Goal: Task Accomplishment & Management: Complete application form

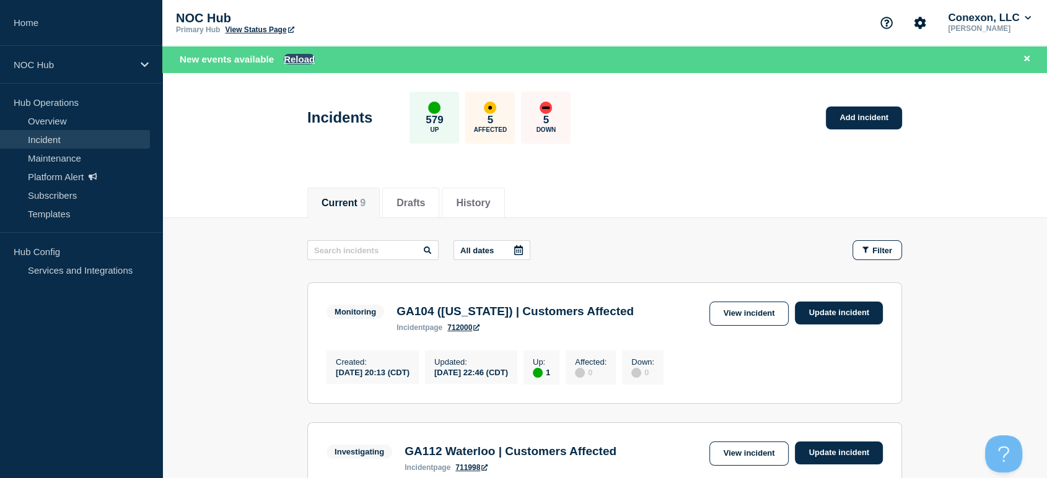
click at [290, 59] on button "Reload" at bounding box center [299, 59] width 31 height 11
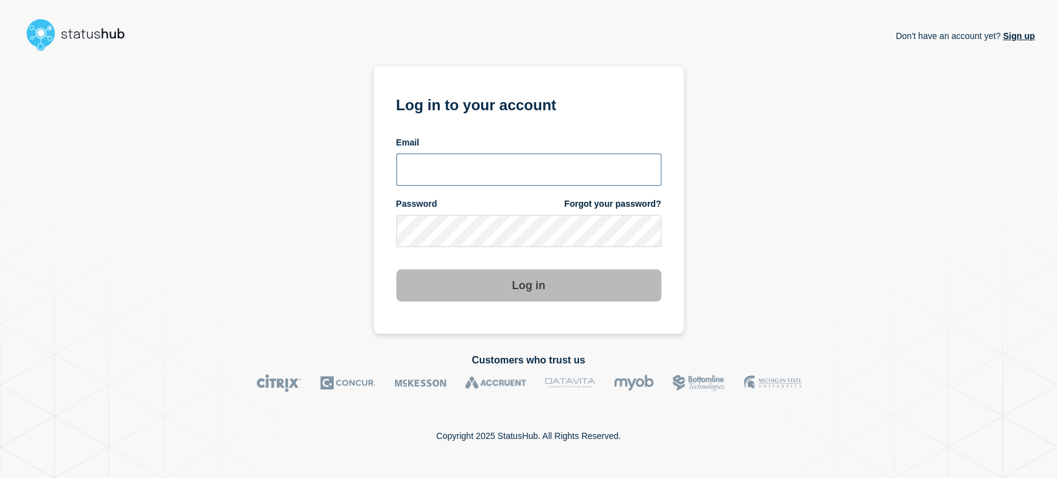
click at [456, 157] on input "email input" at bounding box center [528, 170] width 265 height 32
type input "sean.webb@conexon.us"
click at [396, 269] on button "Log in" at bounding box center [528, 285] width 265 height 32
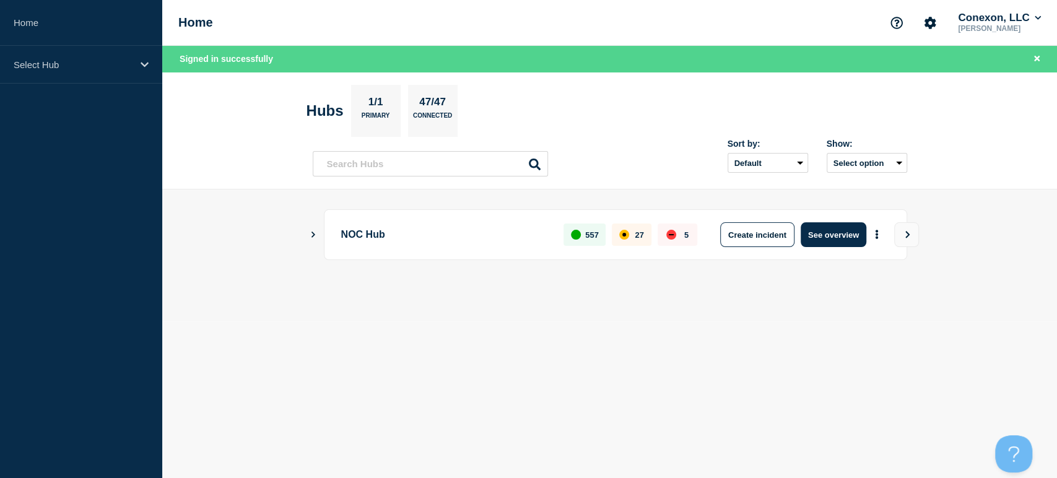
click at [834, 255] on div "NOC Hub 557 27 5 Create incident See overview" at bounding box center [615, 234] width 583 height 51
click at [819, 237] on button "See overview" at bounding box center [834, 234] width 66 height 25
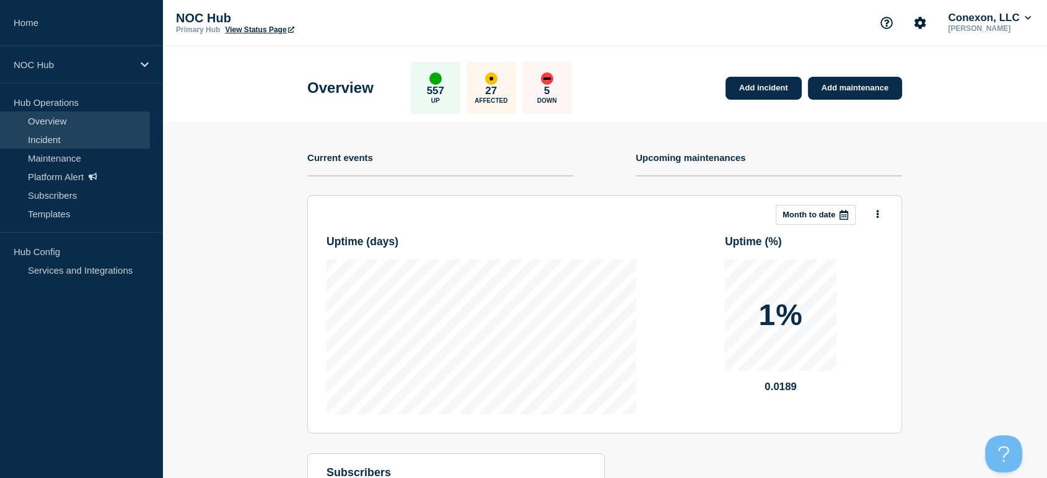
click at [66, 136] on link "Incident" at bounding box center [75, 139] width 150 height 19
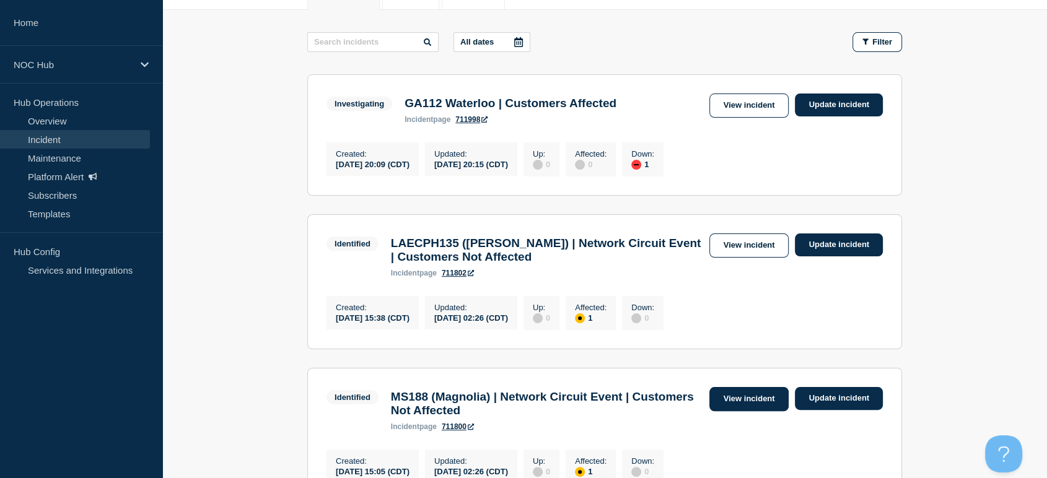
scroll to position [181, 0]
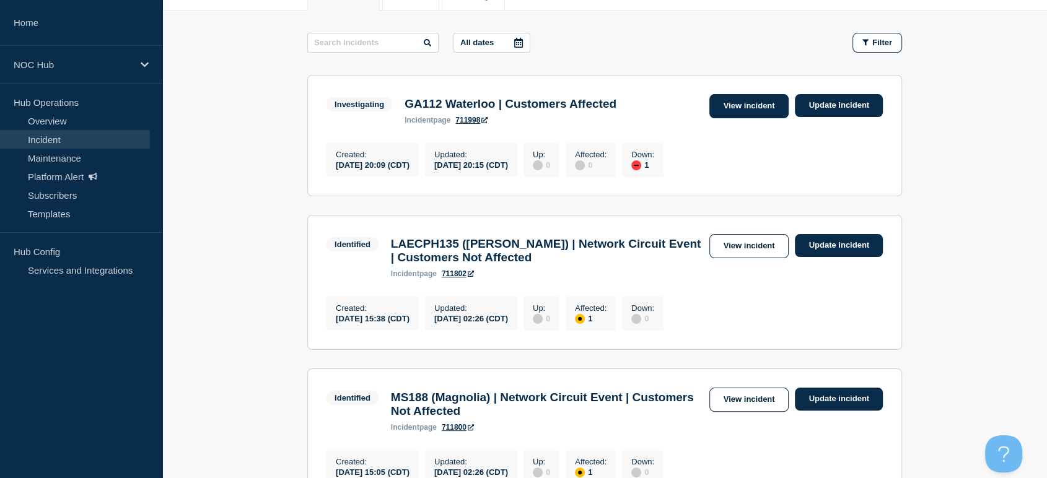
click at [738, 110] on link "View incident" at bounding box center [749, 106] width 80 height 24
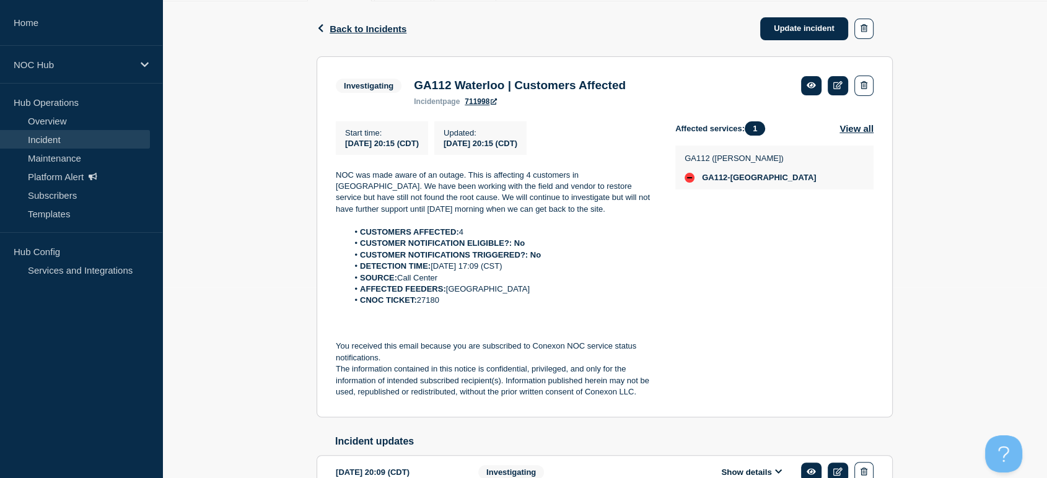
scroll to position [266, 0]
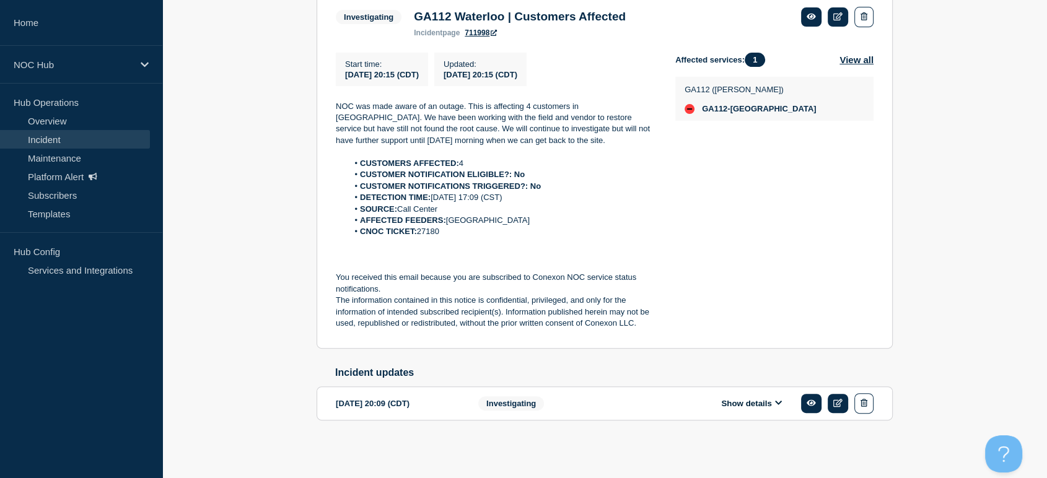
click at [777, 406] on icon at bounding box center [778, 403] width 7 height 8
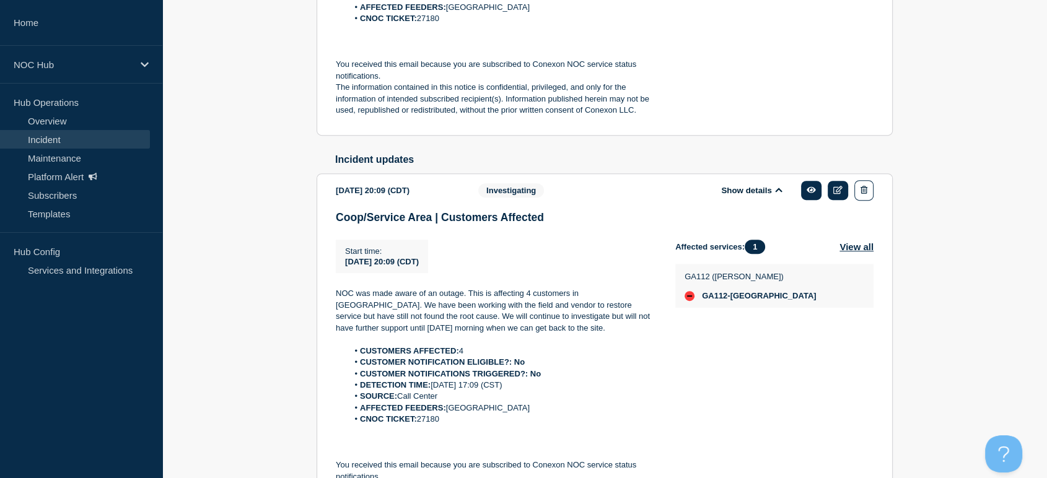
scroll to position [594, 0]
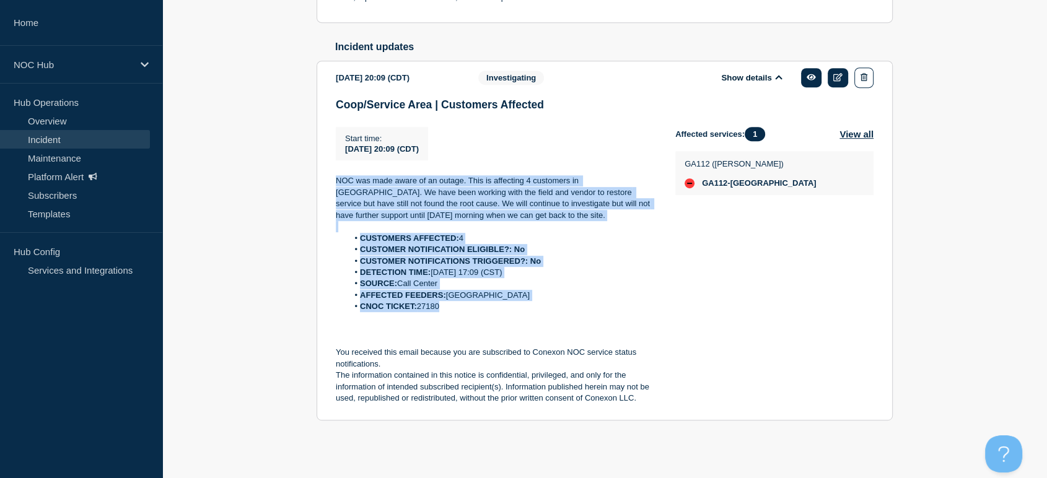
drag, startPoint x: 331, startPoint y: 172, endPoint x: 484, endPoint y: 306, distance: 203.7
click at [484, 306] on section "2025-09-08 20:09 (CDT) Show details Investigating Coop/Service Area | Customers…" at bounding box center [604, 241] width 576 height 360
copy div "NOC was made aware of an outage. This is affecting 4 customers in waterloo. We …"
click at [729, 51] on h2 "Incident updates" at bounding box center [613, 46] width 557 height 11
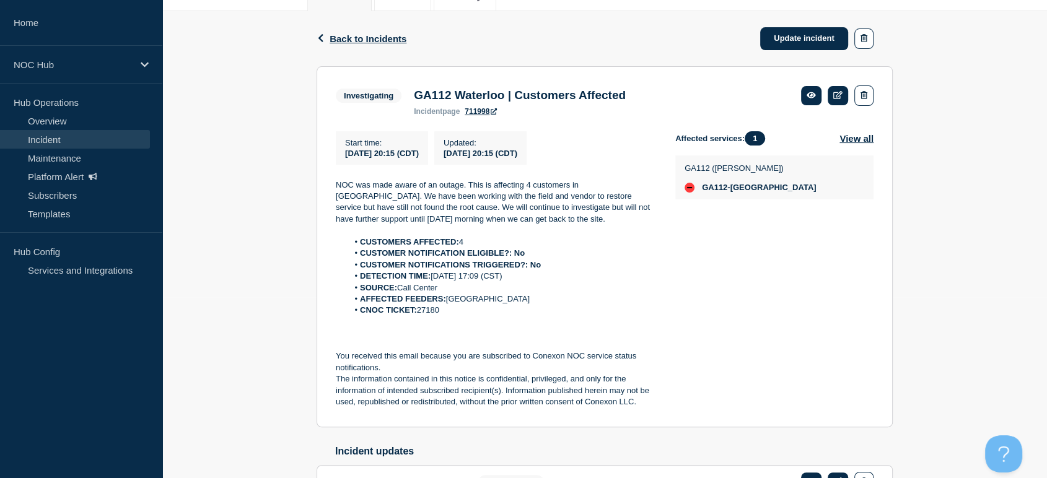
scroll to position [0, 0]
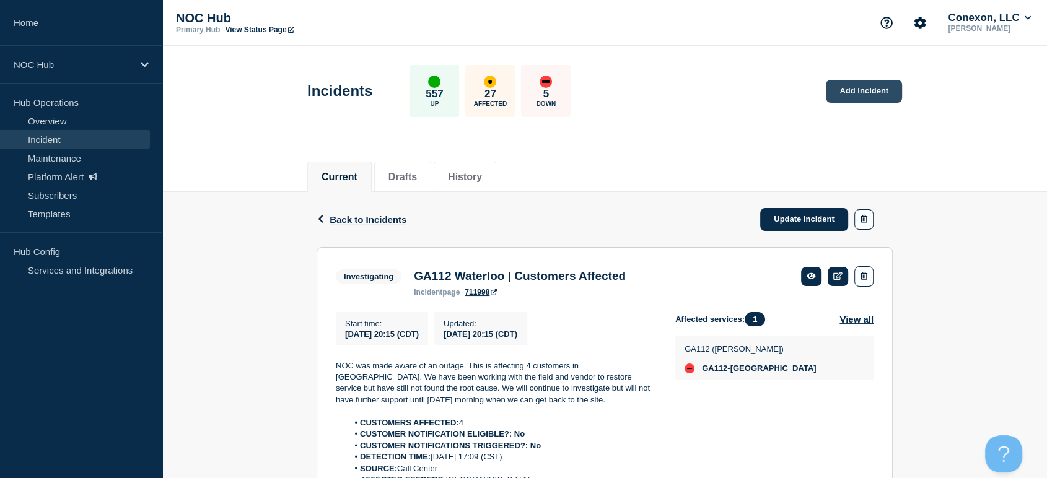
click at [847, 92] on link "Add incident" at bounding box center [864, 91] width 76 height 23
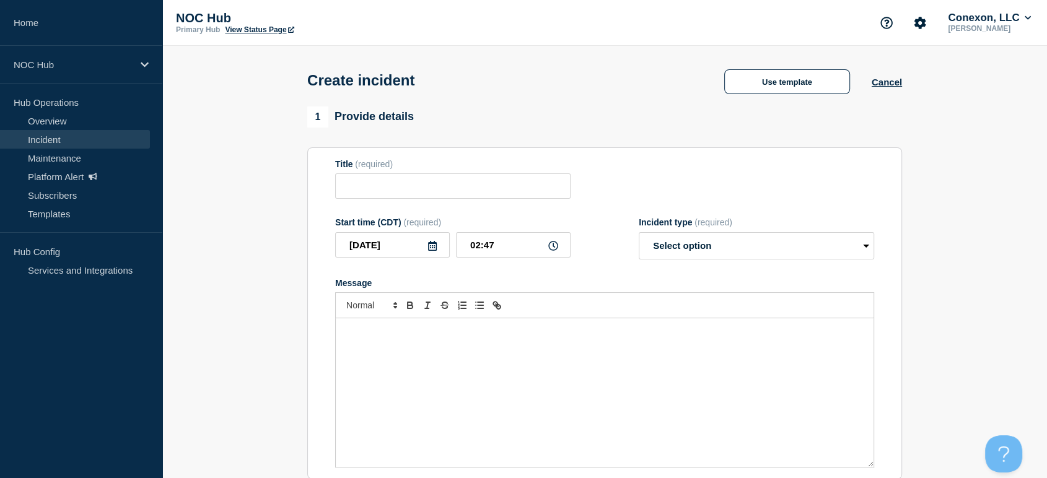
click at [453, 353] on div "Message" at bounding box center [605, 392] width 538 height 149
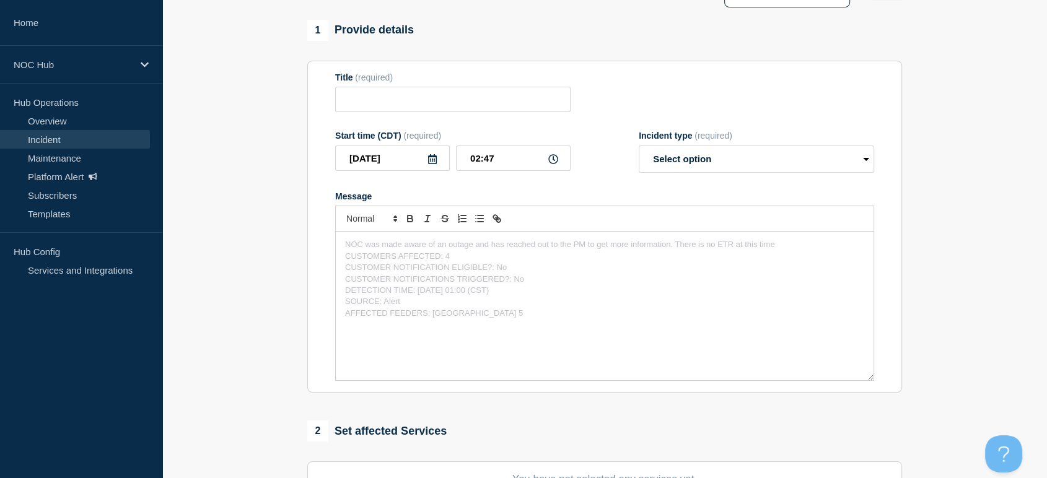
scroll to position [137, 0]
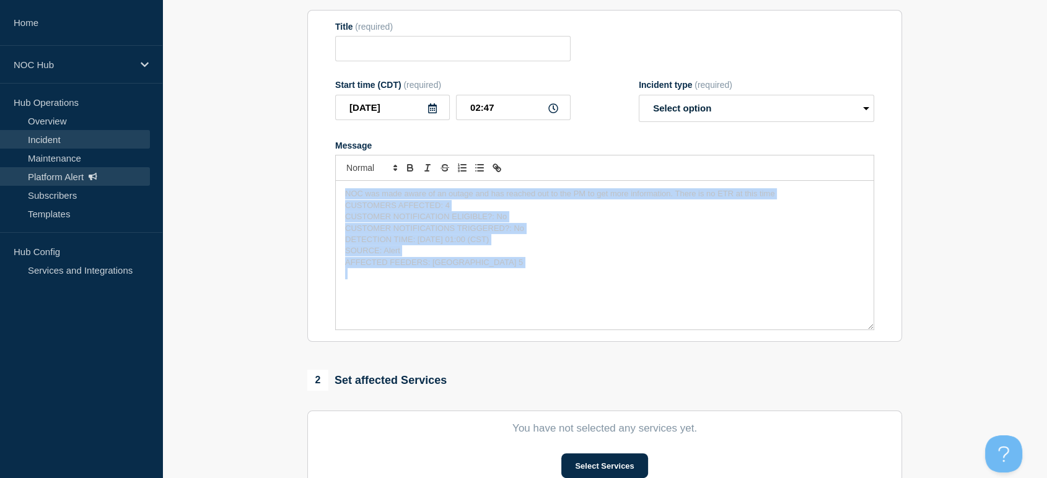
drag, startPoint x: 536, startPoint y: 275, endPoint x: 112, endPoint y: 178, distance: 435.1
click at [112, 178] on div "Home NOC Hub Hub Operations Overview Incident Maintenance Platform Alert Subscr…" at bounding box center [523, 295] width 1047 height 865
click at [409, 173] on icon "Toggle bold text" at bounding box center [409, 167] width 11 height 11
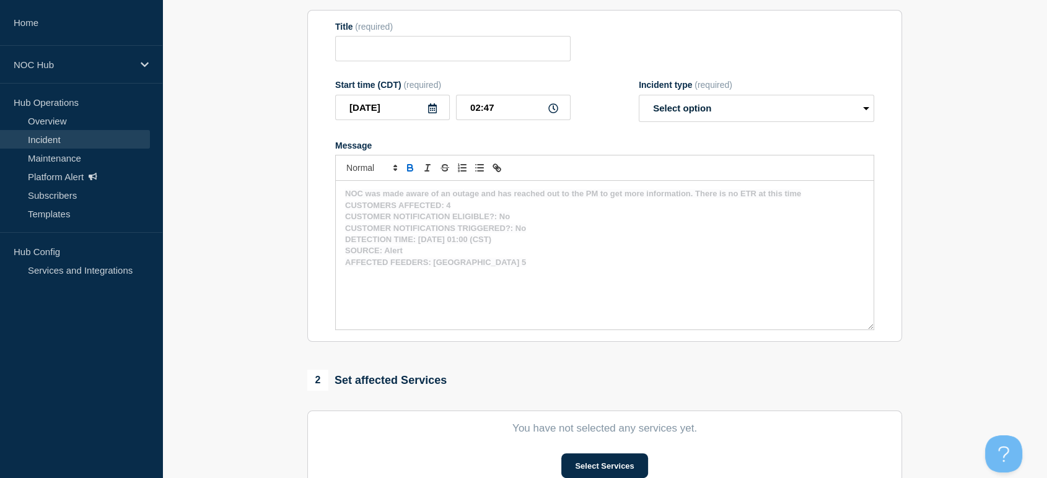
click at [299, 249] on section "1 Provide details Title (required) Start time (CDT) (required) 2025-09-09 02:47…" at bounding box center [604, 323] width 884 height 709
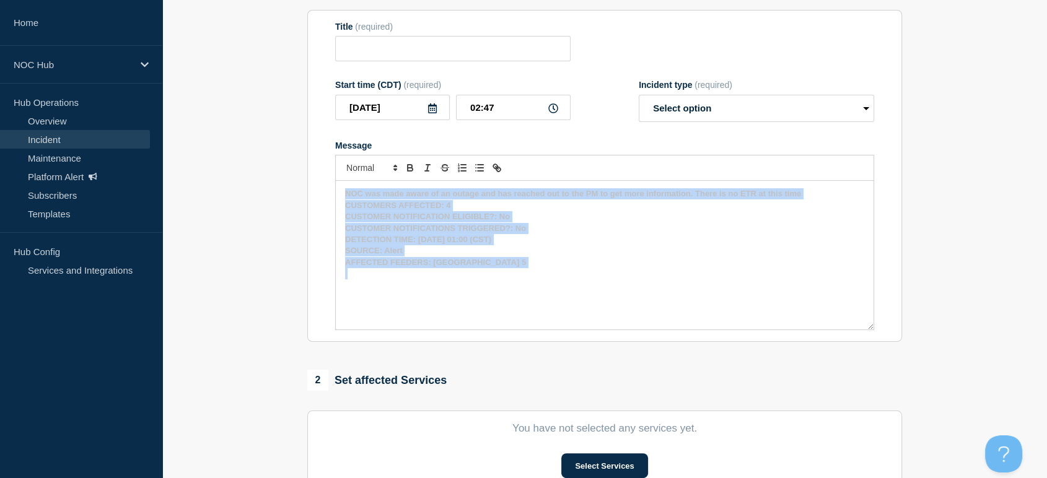
drag, startPoint x: 604, startPoint y: 280, endPoint x: 251, endPoint y: 173, distance: 368.9
click at [251, 173] on section "1 Provide details Title (required) Start time (CDT) (required) 2025-09-09 02:47…" at bounding box center [604, 323] width 884 height 709
click at [412, 170] on icon "Toggle bold text" at bounding box center [409, 167] width 11 height 11
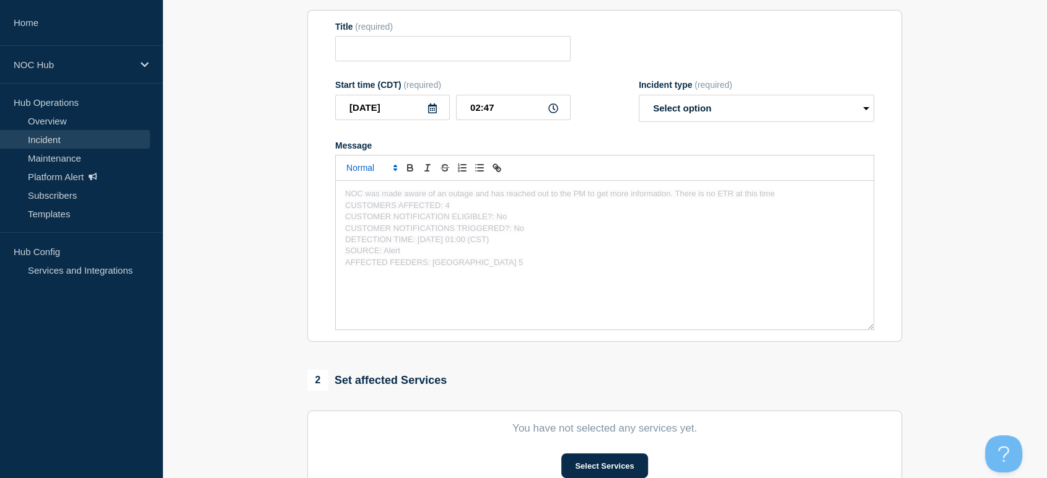
click at [380, 169] on span "Font size" at bounding box center [371, 167] width 61 height 15
click at [362, 202] on span "submenu" at bounding box center [371, 202] width 50 height 16
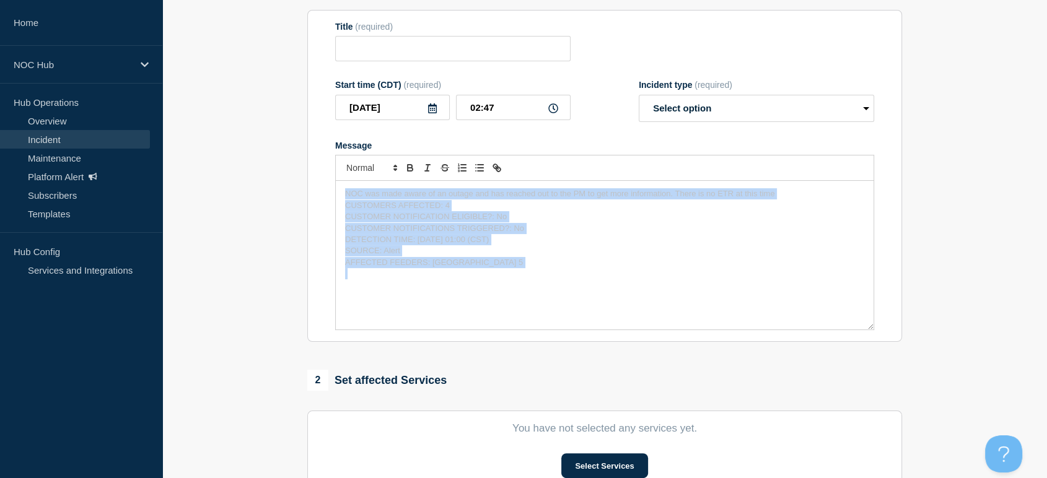
click at [574, 251] on p "SOURCE: Alert" at bounding box center [604, 250] width 519 height 11
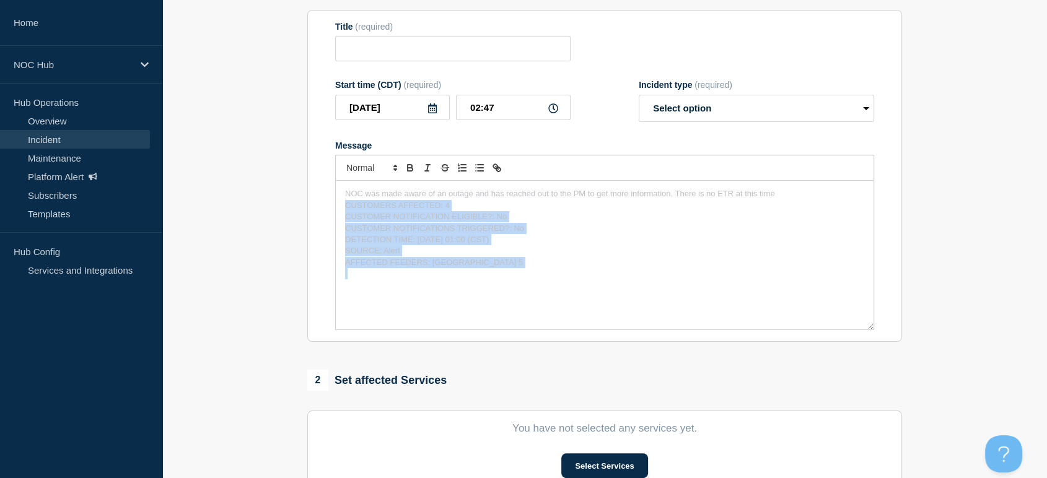
drag, startPoint x: 552, startPoint y: 278, endPoint x: 240, endPoint y: 204, distance: 321.3
click at [240, 204] on section "1 Provide details Title (required) Start time (CDT) (required) 2025-09-09 02:47…" at bounding box center [604, 323] width 884 height 709
click at [562, 234] on p "CUSTOMER NOTIFICATIONS TRIGGERED?: No" at bounding box center [604, 228] width 519 height 11
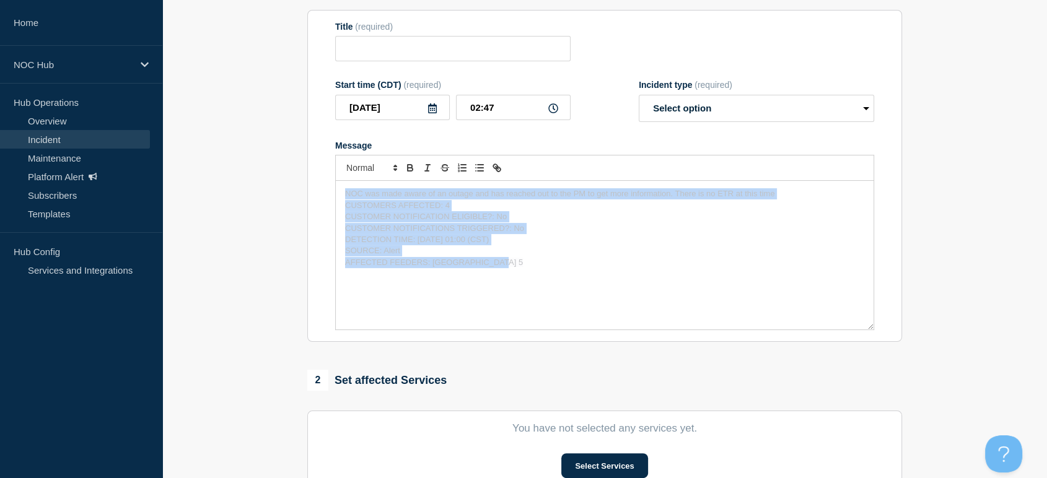
drag, startPoint x: 532, startPoint y: 267, endPoint x: 198, endPoint y: 183, distance: 344.3
click at [198, 183] on section "1 Provide details Title (required) Start time (CDT) (required) 2025-09-09 02:47…" at bounding box center [604, 323] width 884 height 709
click at [462, 173] on icon "Toggle ordered list" at bounding box center [461, 167] width 11 height 11
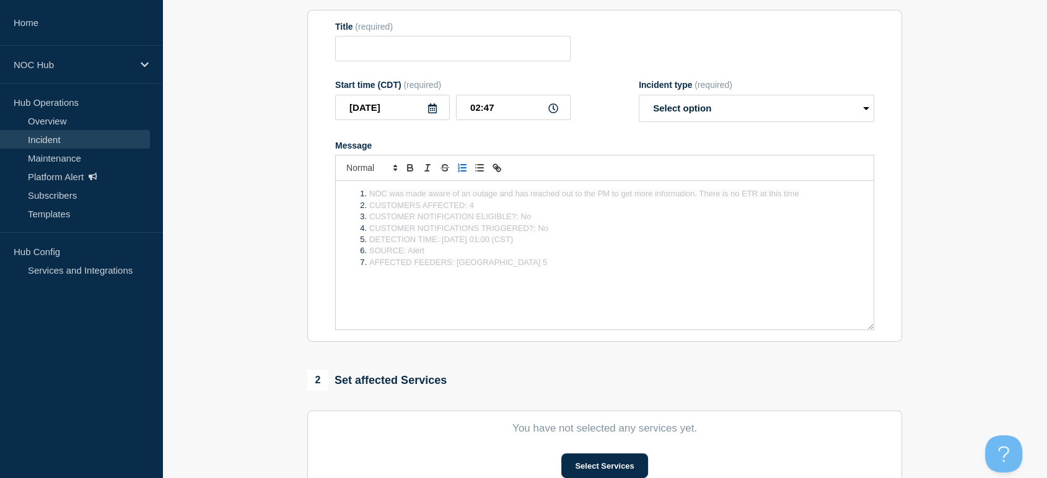
click at [462, 173] on icon "Toggle ordered list" at bounding box center [461, 167] width 11 height 11
click at [445, 173] on icon "Toggle strikethrough text" at bounding box center [444, 167] width 11 height 11
click at [609, 256] on p "SOURCE: Alert" at bounding box center [604, 250] width 519 height 11
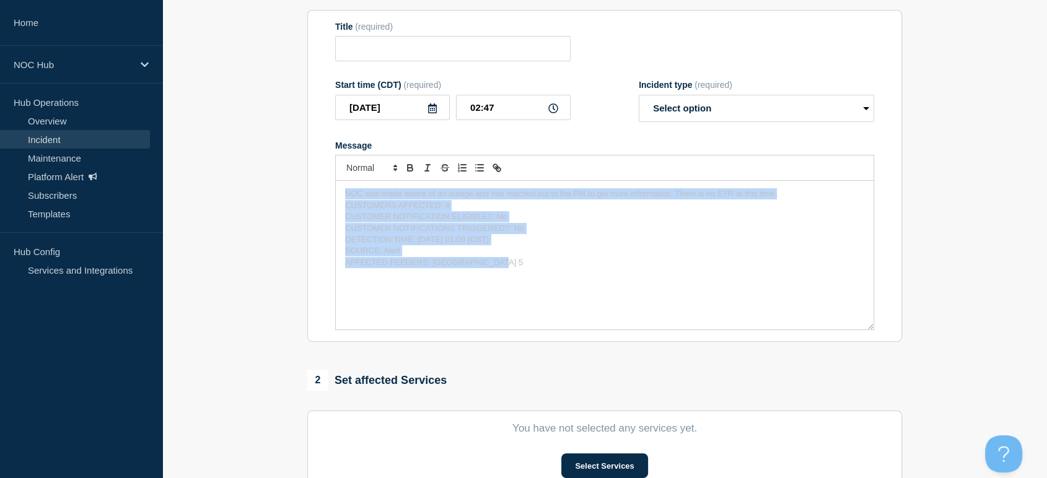
drag, startPoint x: 516, startPoint y: 261, endPoint x: 248, endPoint y: 189, distance: 277.6
click at [237, 183] on section "1 Provide details Title (required) Start time (CDT) (required) 2025-09-09 02:47…" at bounding box center [604, 323] width 884 height 709
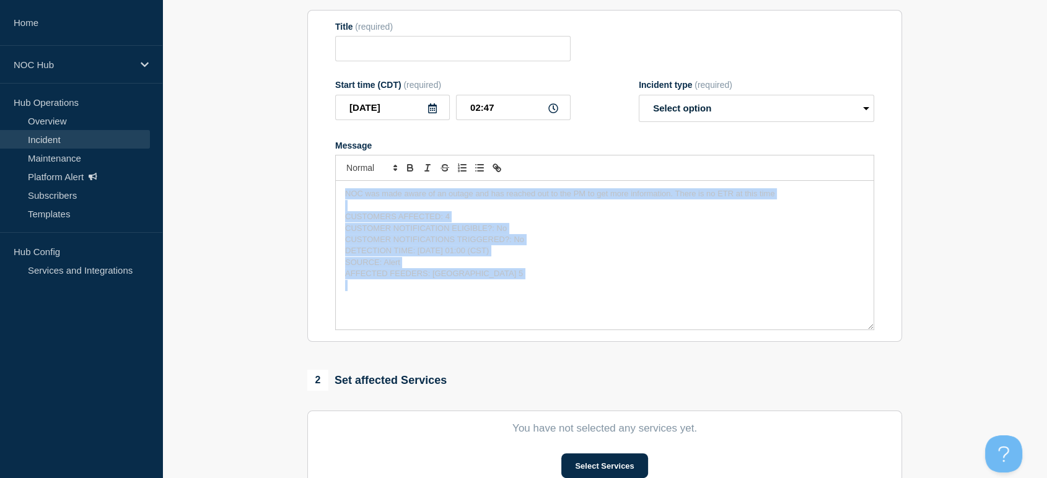
drag, startPoint x: 552, startPoint y: 286, endPoint x: 272, endPoint y: 177, distance: 299.8
click at [272, 177] on section "1 Provide details Title (required) Start time (CDT) (required) 2025-09-09 02:47…" at bounding box center [604, 323] width 884 height 709
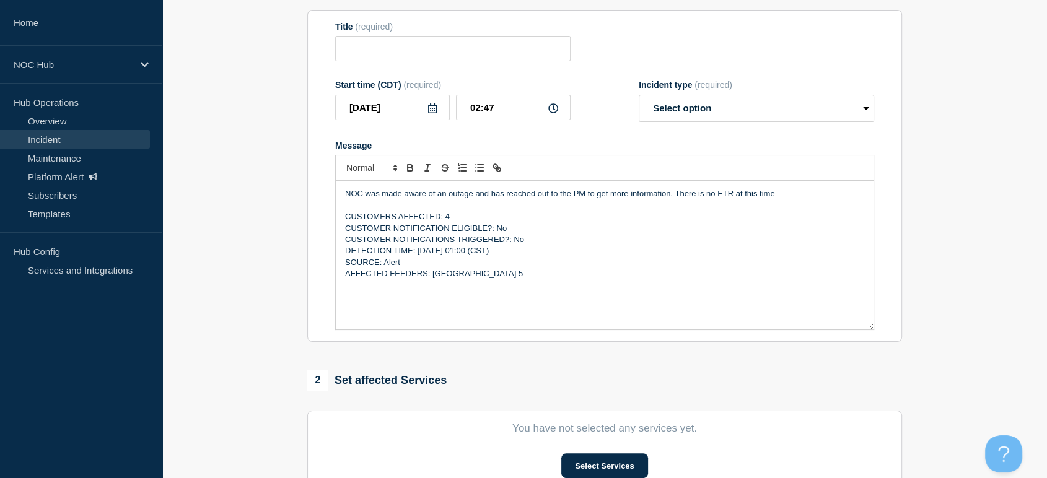
click at [590, 268] on p "SOURCE: Alert" at bounding box center [604, 262] width 519 height 11
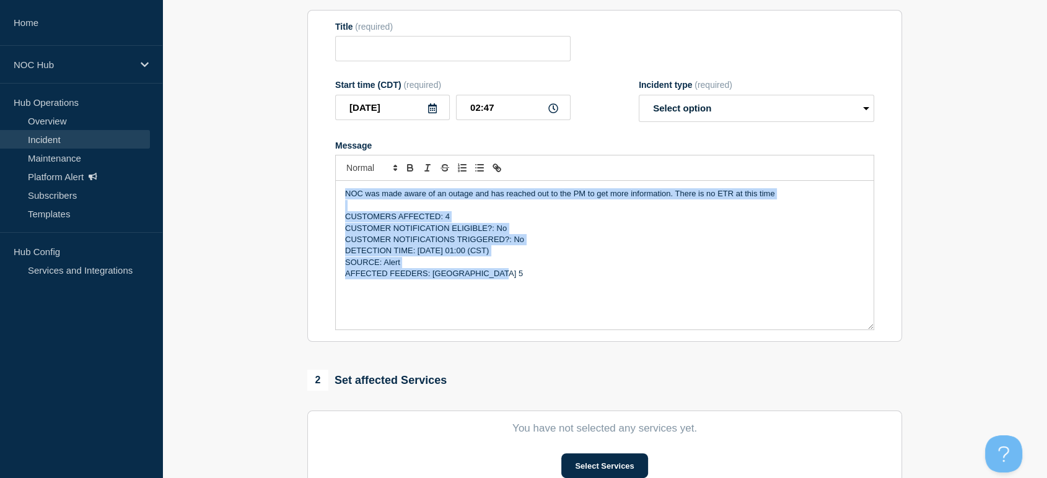
drag, startPoint x: 552, startPoint y: 294, endPoint x: 248, endPoint y: 154, distance: 335.6
click at [248, 154] on section "1 Provide details Title (required) Start time (CDT) (required) 2025-09-09 02:47…" at bounding box center [604, 323] width 884 height 709
click at [408, 168] on icon "Toggle bold text" at bounding box center [410, 166] width 4 height 3
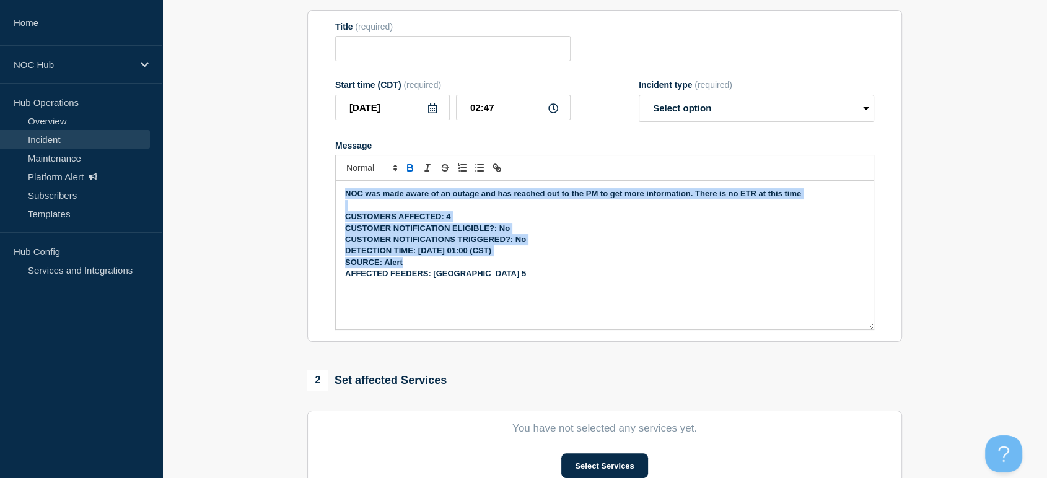
click at [619, 297] on div "NOC was made aware of an outage and has reached out to the PM to get more infor…" at bounding box center [605, 255] width 538 height 149
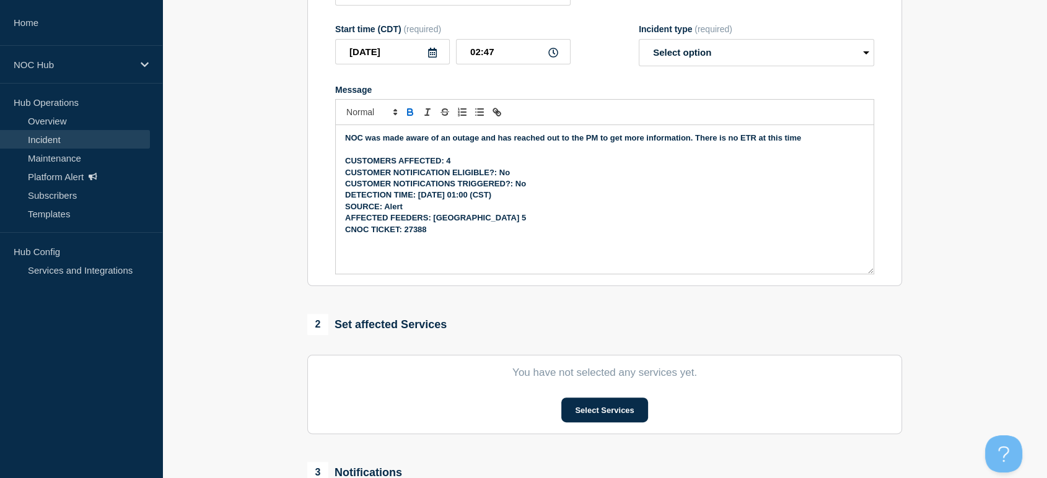
scroll to position [275, 0]
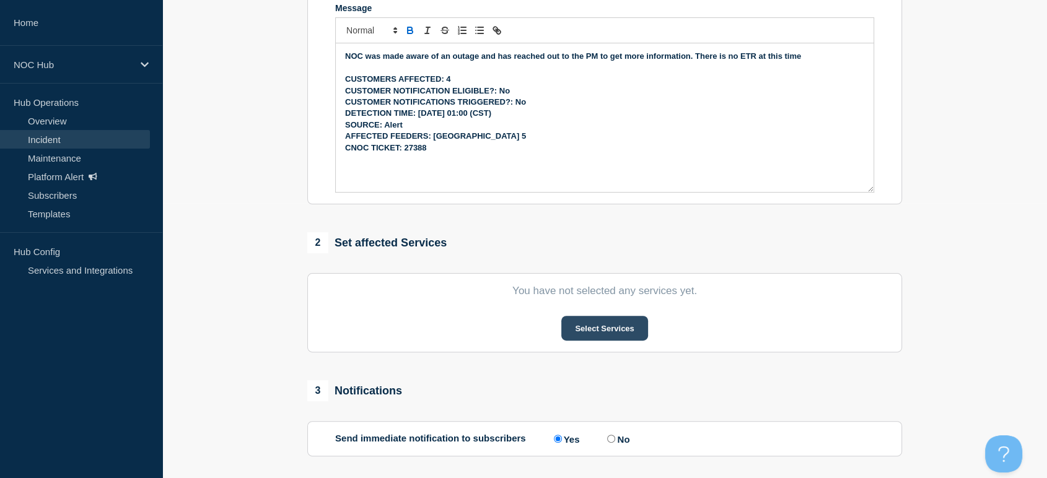
click at [629, 334] on button "Select Services" at bounding box center [604, 328] width 86 height 25
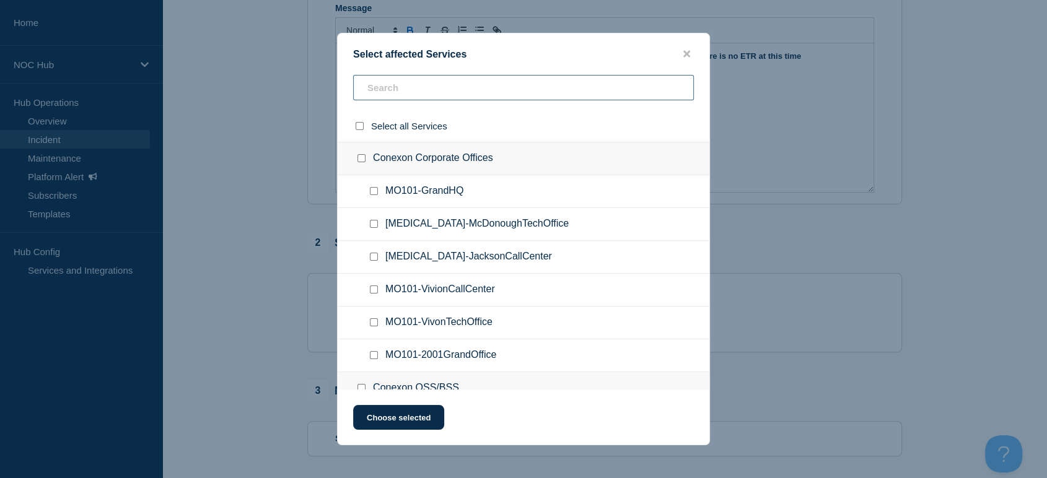
click at [500, 94] on input "text" at bounding box center [523, 87] width 341 height 25
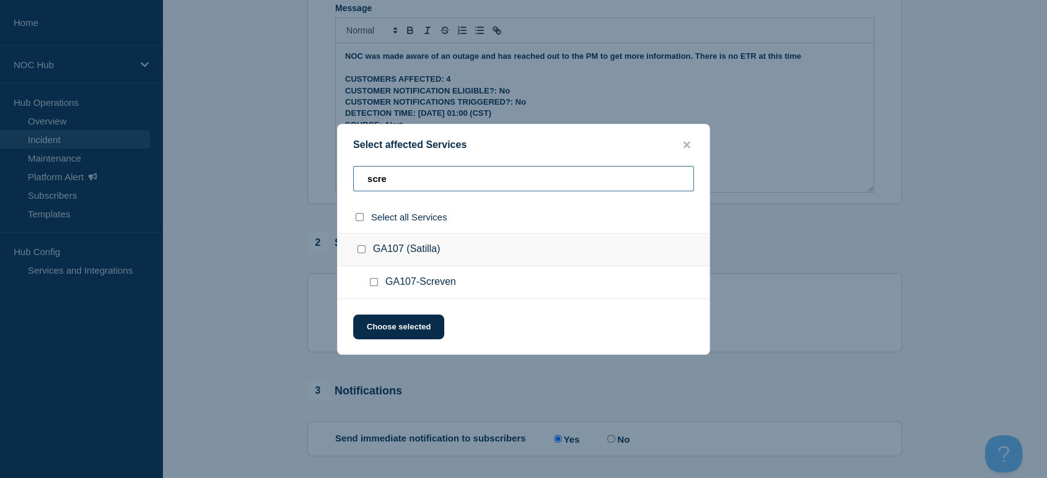
drag, startPoint x: 394, startPoint y: 177, endPoint x: 316, endPoint y: 178, distance: 78.0
click at [316, 178] on div "Select affected Services scre Select all Services GA107 (Satilla) GA107-Screven…" at bounding box center [523, 239] width 1047 height 478
type input "cresc"
click at [373, 285] on input "MO033-CRESCENTHILL checkbox" at bounding box center [374, 282] width 8 height 8
checkbox input "true"
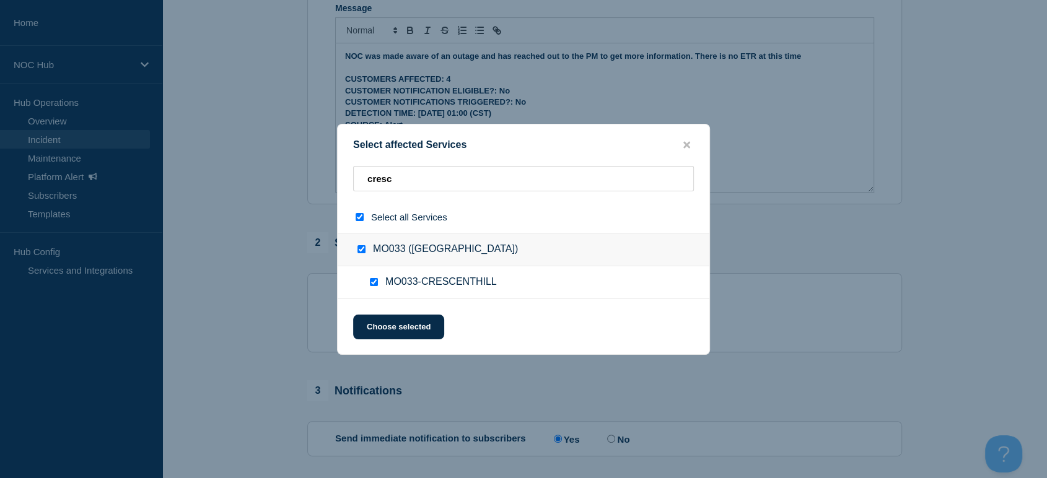
checkbox input "true"
click at [399, 328] on button "Choose selected" at bounding box center [398, 327] width 91 height 25
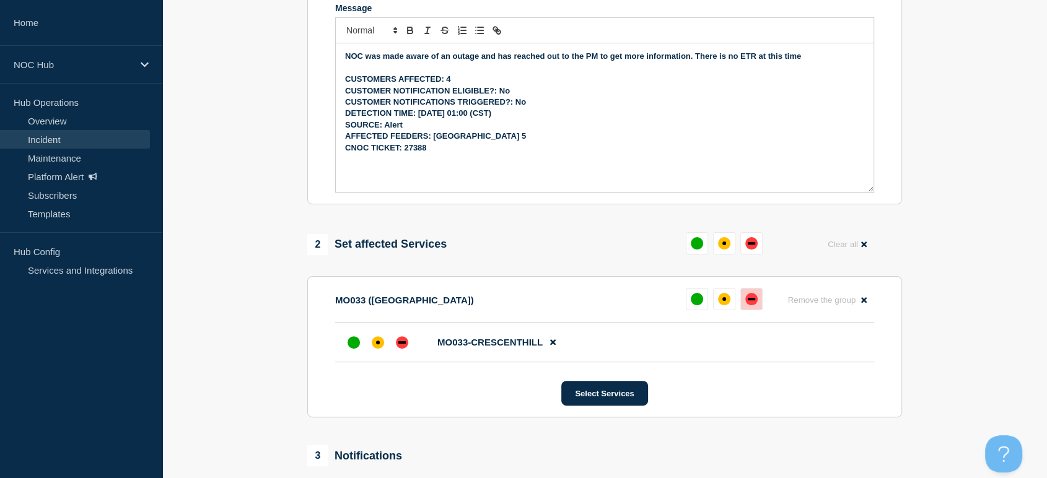
click at [748, 296] on div "down" at bounding box center [751, 299] width 12 height 12
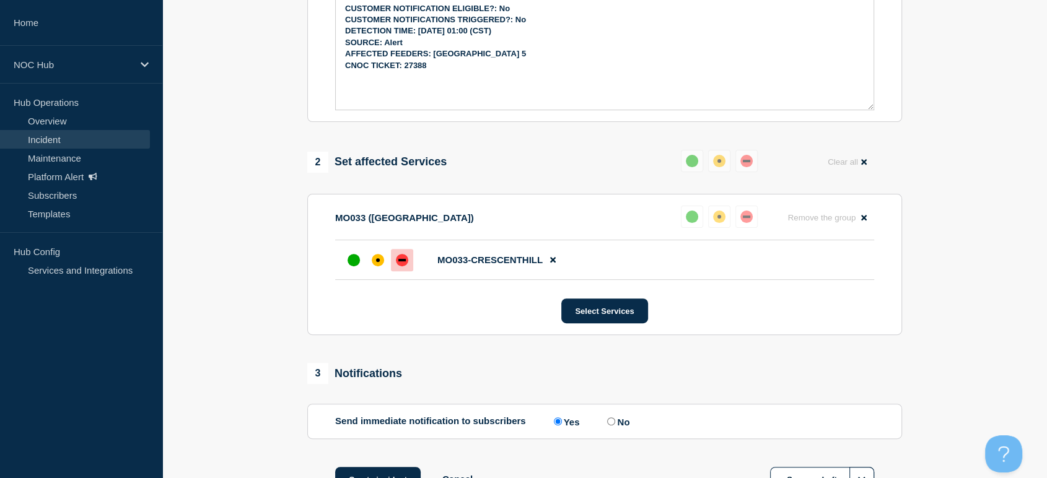
scroll to position [455, 0]
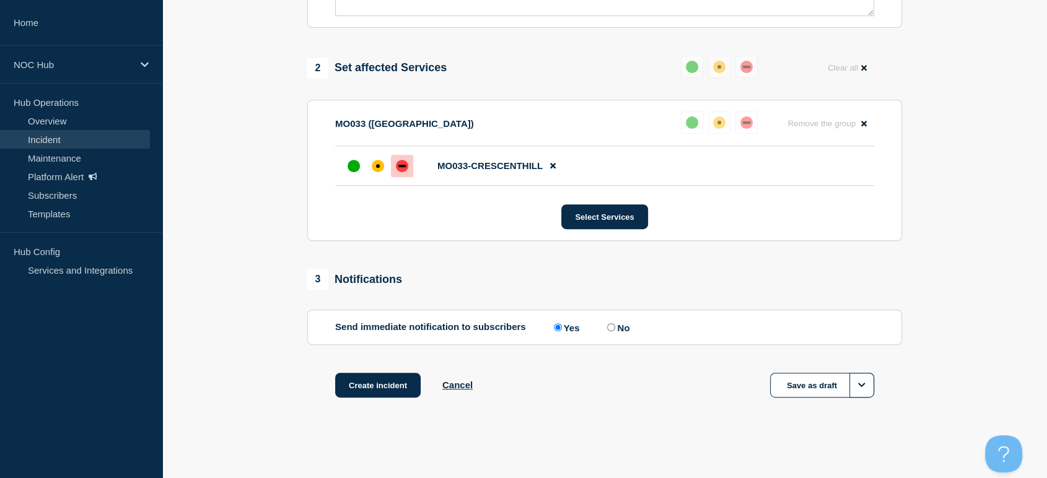
click at [613, 331] on label "No" at bounding box center [616, 327] width 25 height 12
click at [613, 331] on input "No" at bounding box center [611, 327] width 8 height 8
radio input "true"
radio input "false"
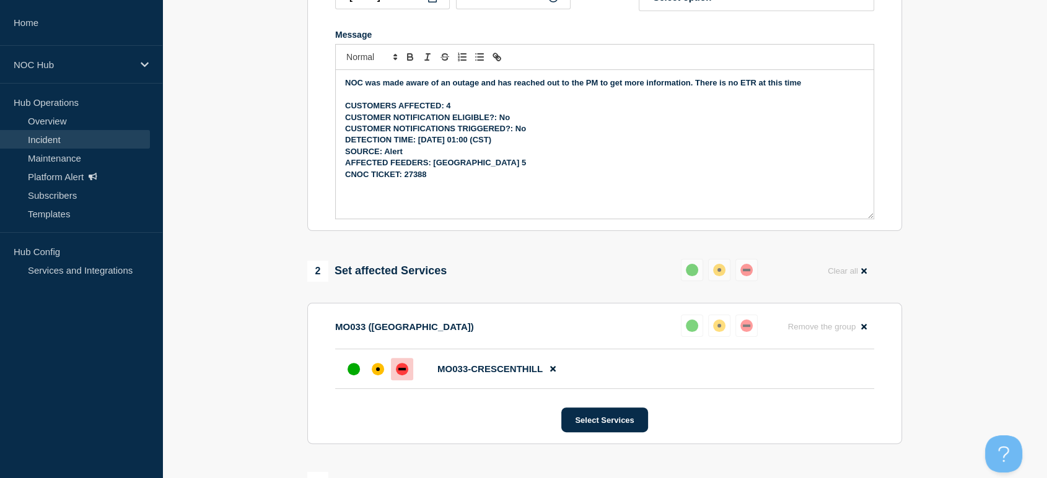
scroll to position [0, 0]
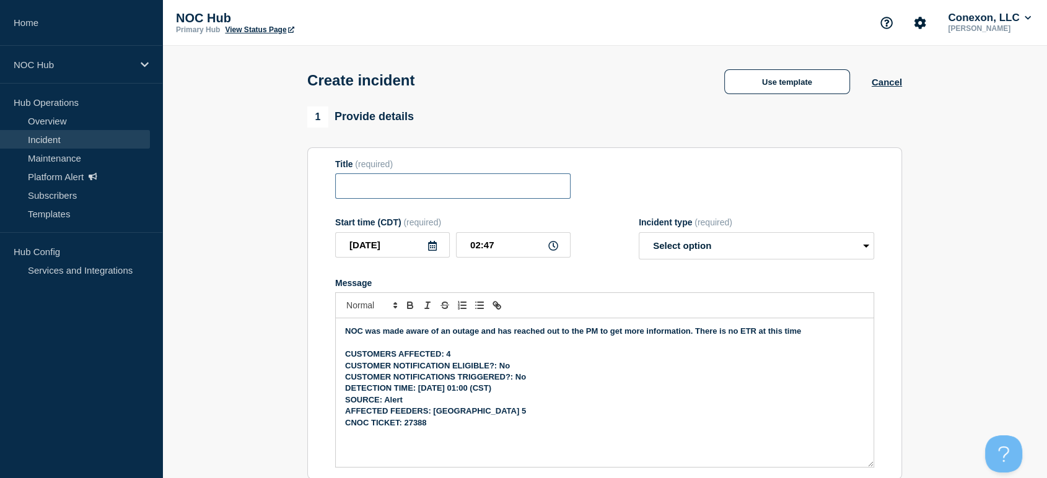
click at [449, 186] on input "Title" at bounding box center [452, 185] width 235 height 25
type input "MO033 Osage Valley | Customer Affecting"
click at [673, 255] on select "Select option Investigating Identified Monitoring" at bounding box center [756, 245] width 235 height 27
select select "investigating"
click at [639, 235] on select "Select option Investigating Identified Monitoring" at bounding box center [756, 245] width 235 height 27
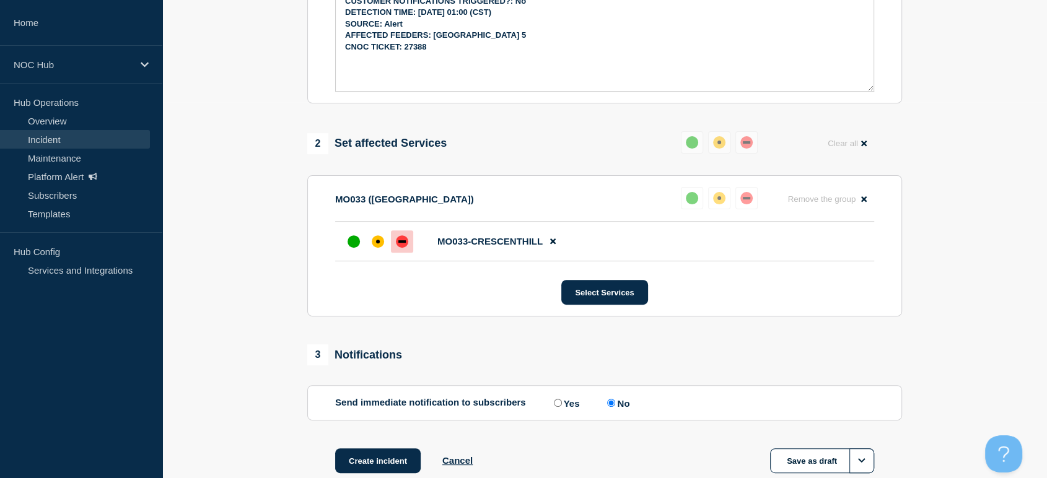
scroll to position [455, 0]
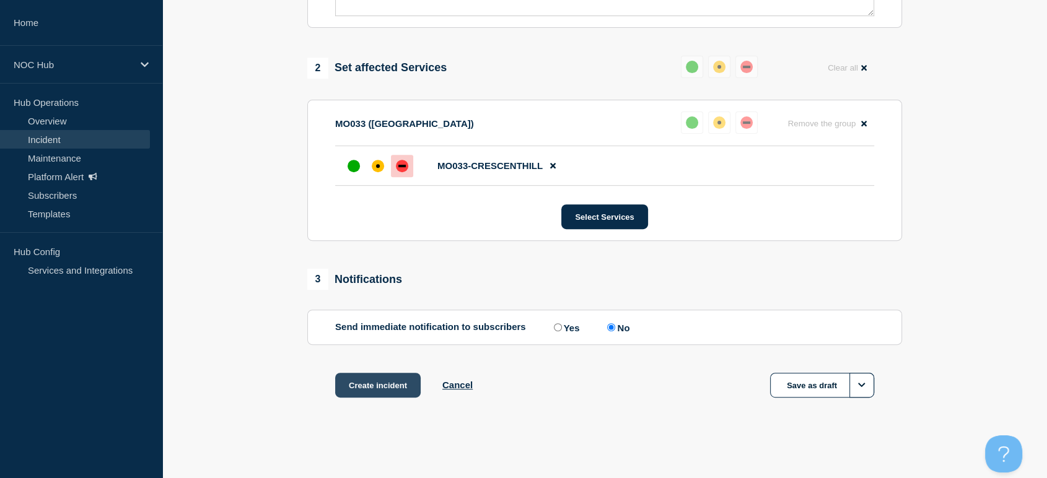
click at [401, 386] on button "Create incident" at bounding box center [377, 385] width 85 height 25
